Goal: Task Accomplishment & Management: Use online tool/utility

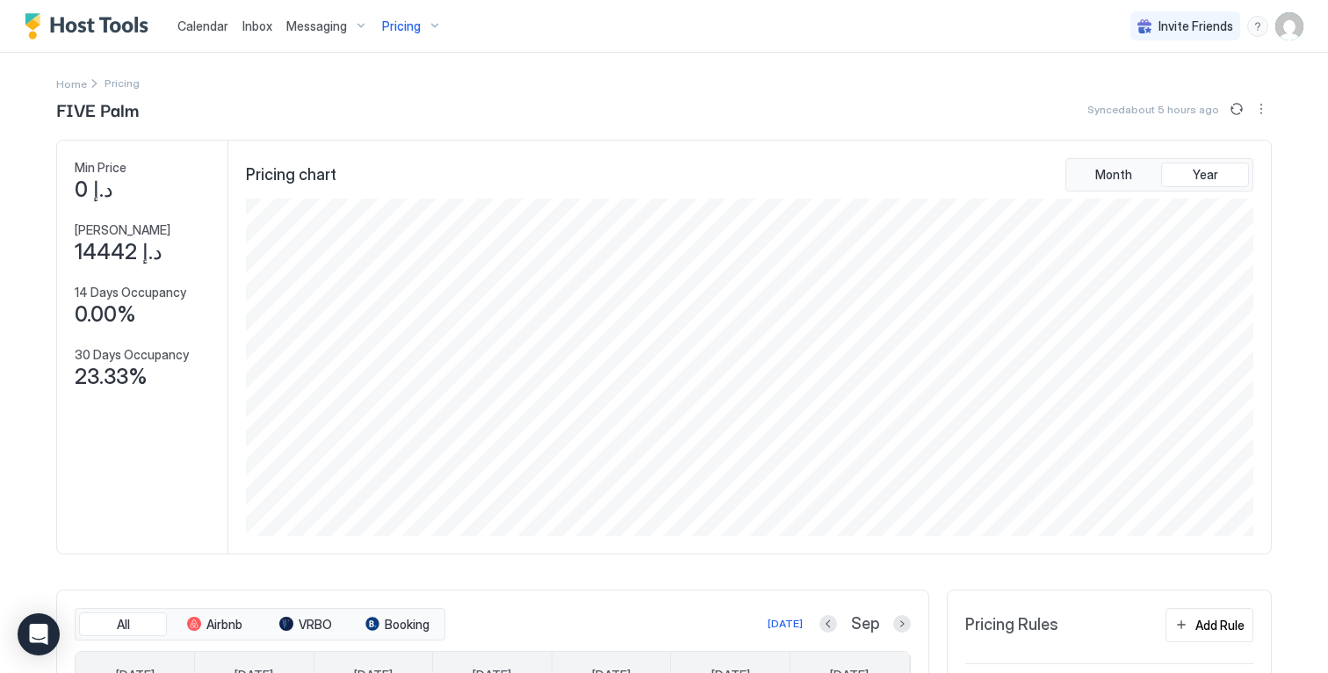
scroll to position [337, 1011]
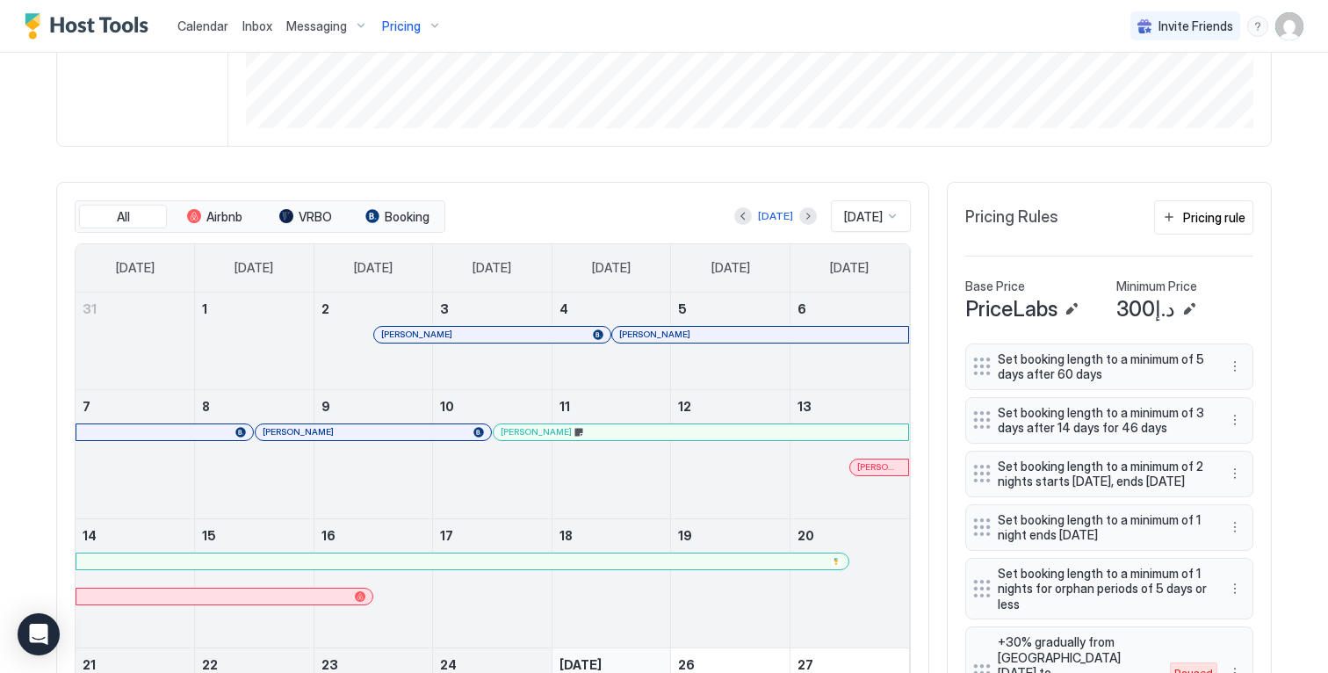
scroll to position [525, 0]
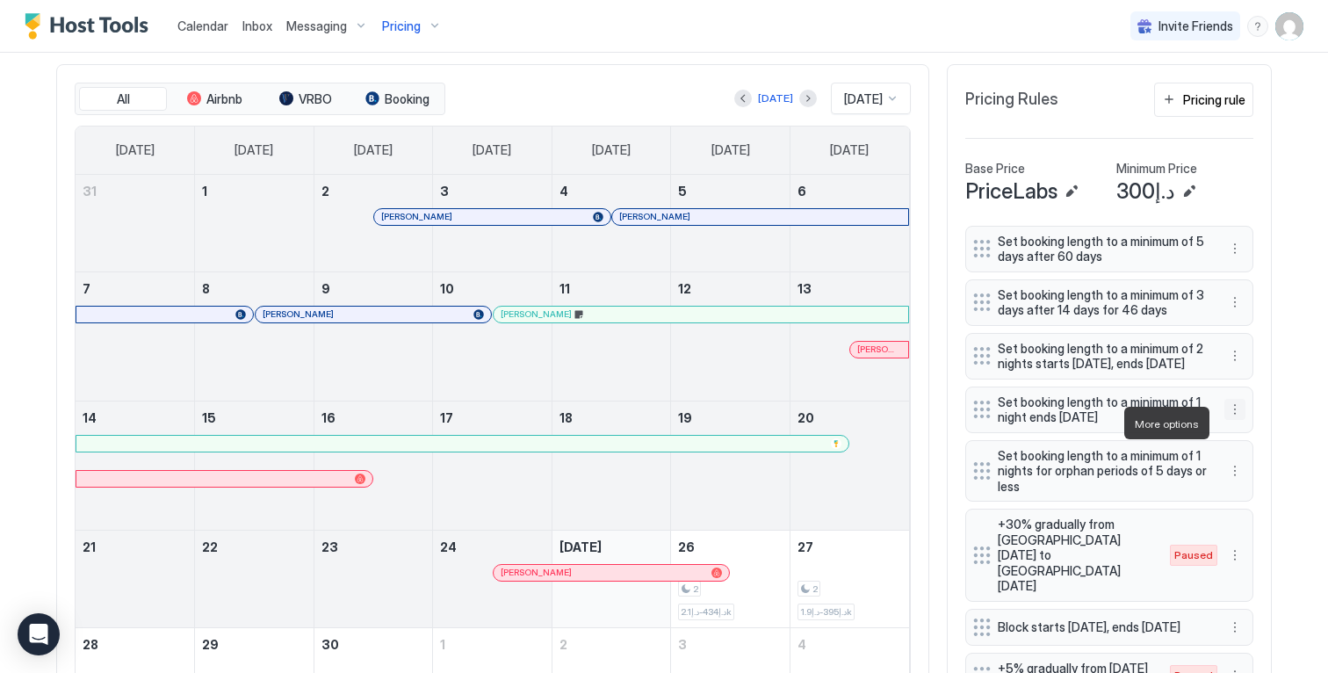
click at [1231, 420] on button "More options" at bounding box center [1235, 409] width 21 height 21
click at [1242, 446] on div "Edit" at bounding box center [1245, 447] width 39 height 13
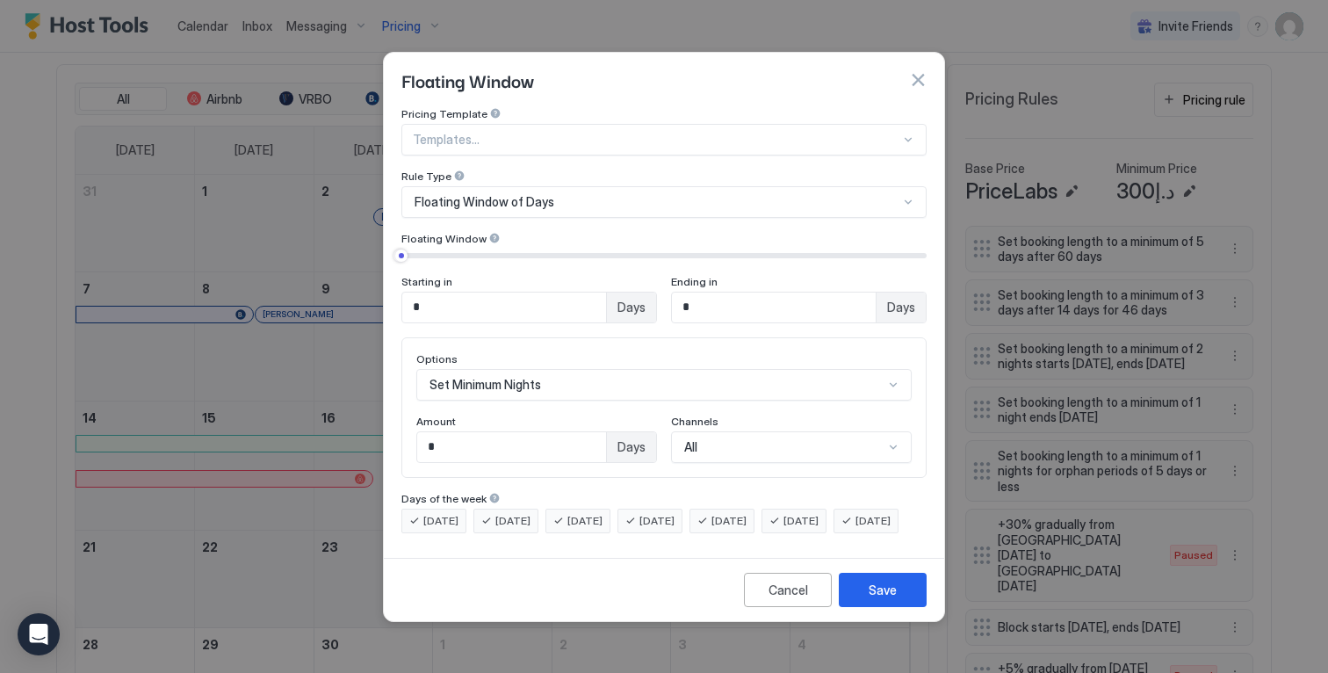
click at [558, 432] on input "*" at bounding box center [511, 447] width 189 height 30
click at [595, 433] on input "*" at bounding box center [511, 447] width 189 height 30
drag, startPoint x: 540, startPoint y: 431, endPoint x: 383, endPoint y: 422, distance: 157.5
click at [384, 422] on div "Pricing Template Templates... Rule Type Floating Window of Days Floating Window…" at bounding box center [664, 329] width 560 height 444
type input "*"
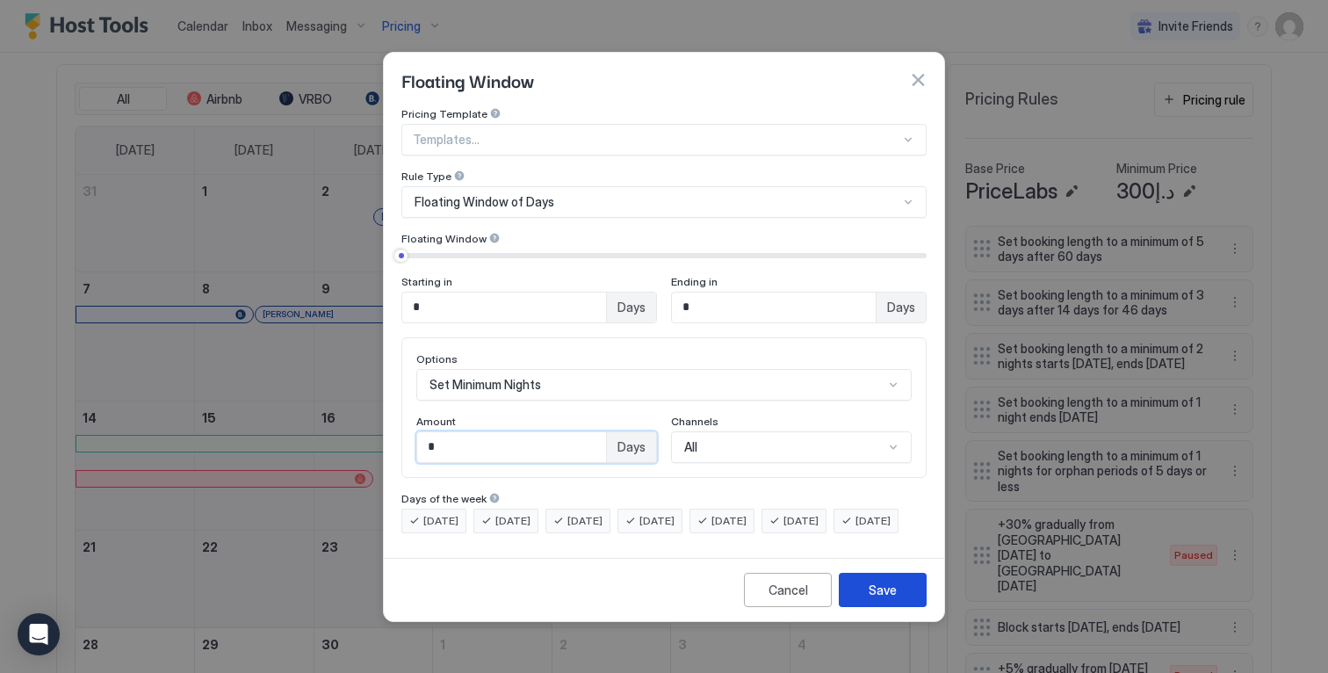
click at [874, 599] on div "Save" at bounding box center [883, 590] width 28 height 18
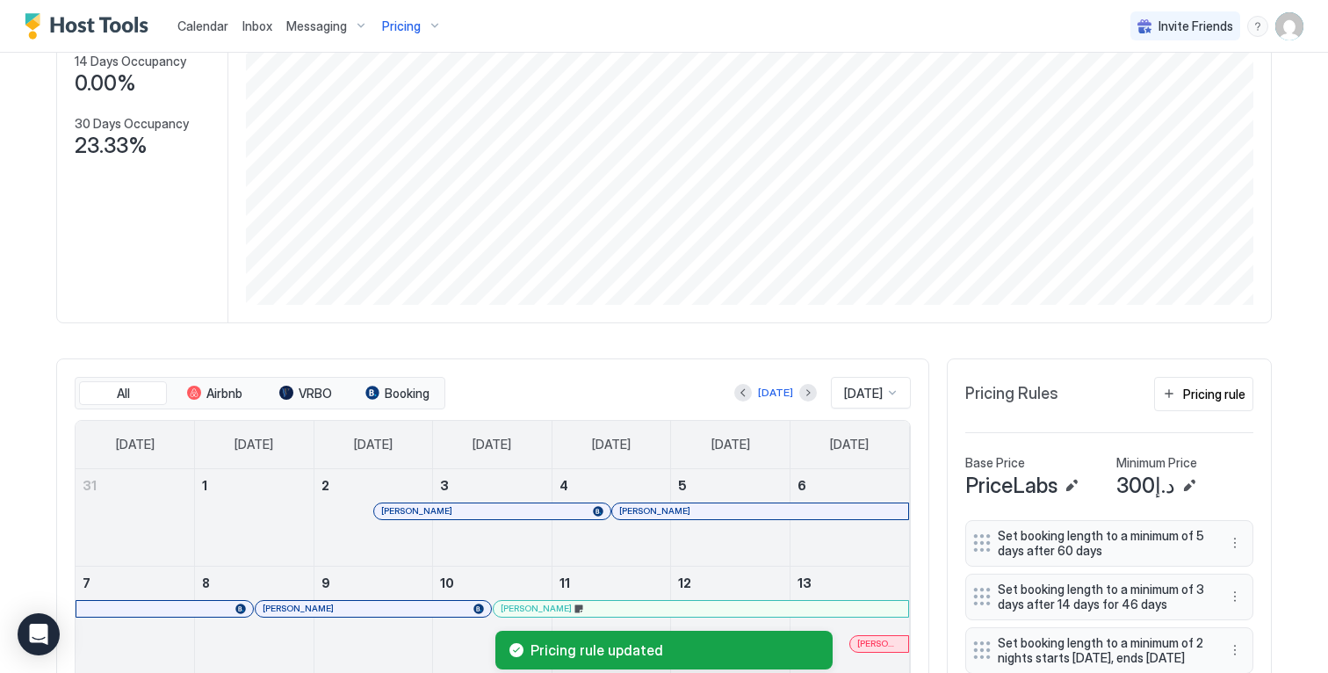
scroll to position [0, 0]
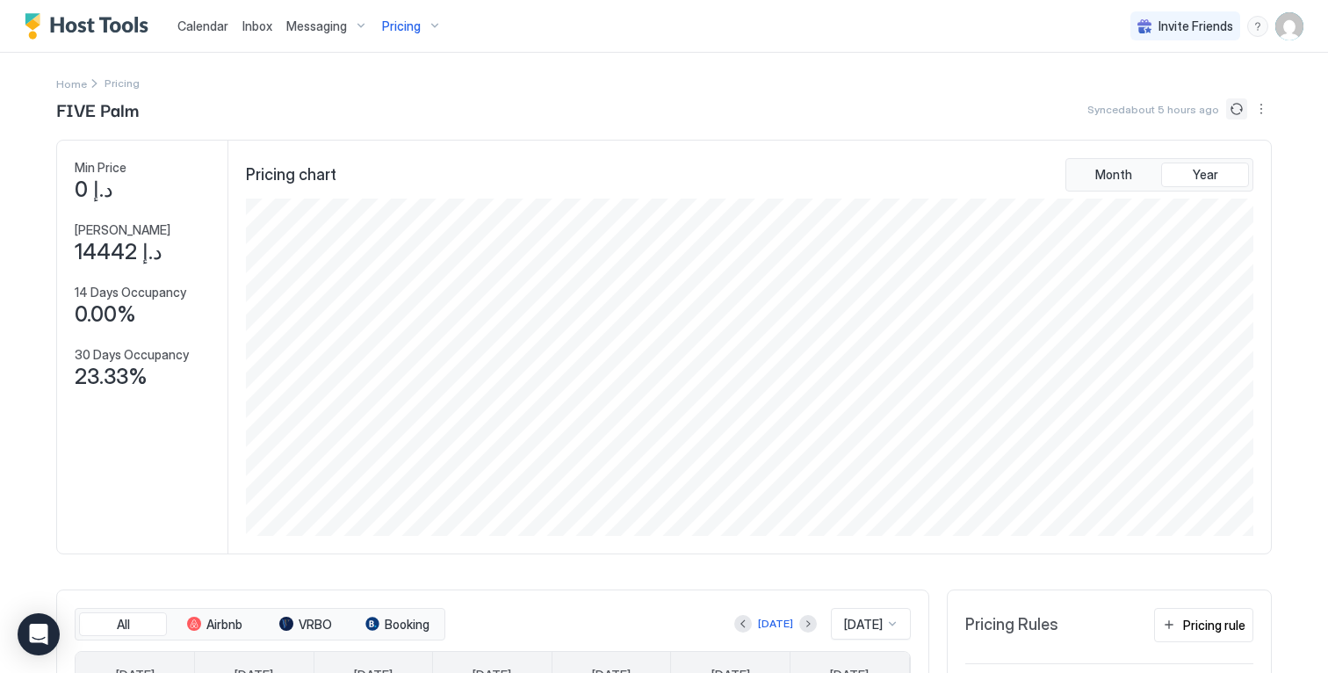
click at [1227, 107] on button "Sync prices" at bounding box center [1236, 108] width 21 height 21
click at [579, 105] on div "FIVE Palm Synced less than 5 seconds ago" at bounding box center [664, 109] width 1216 height 26
